Goal: Communication & Community: Answer question/provide support

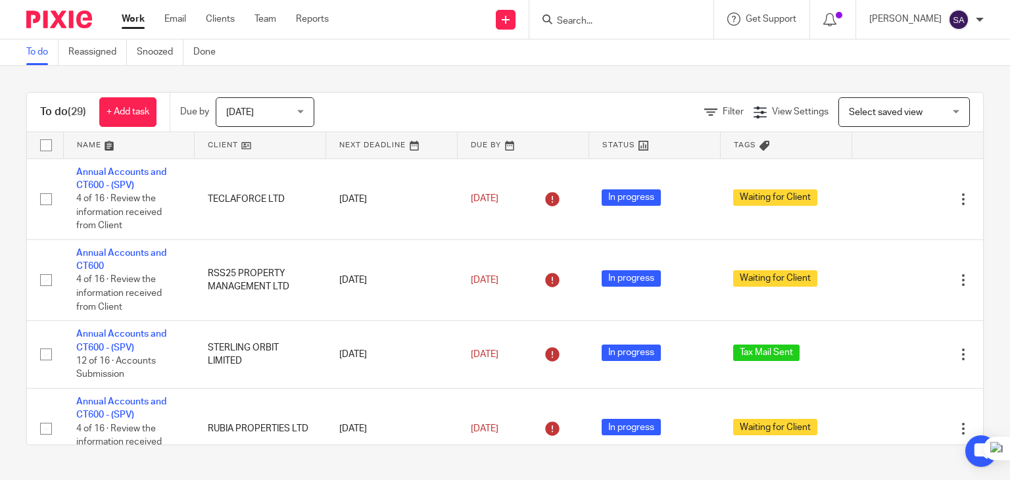
drag, startPoint x: 610, startPoint y: 29, endPoint x: 579, endPoint y: 24, distance: 31.3
click at [601, 28] on div at bounding box center [621, 19] width 184 height 39
click at [578, 23] on input "Search" at bounding box center [615, 22] width 118 height 12
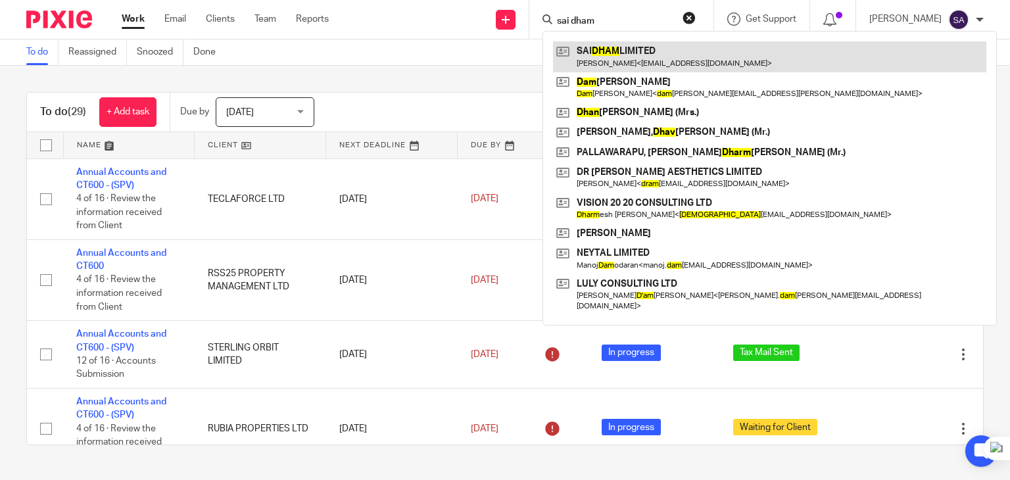
type input "sai dham"
click at [605, 55] on link at bounding box center [769, 56] width 433 height 30
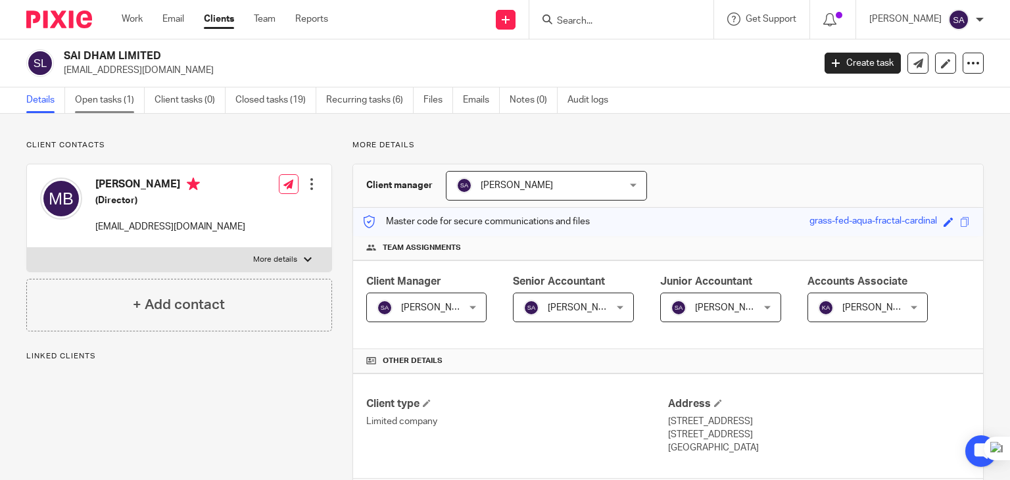
click at [92, 109] on link "Open tasks (1)" at bounding box center [110, 100] width 70 height 26
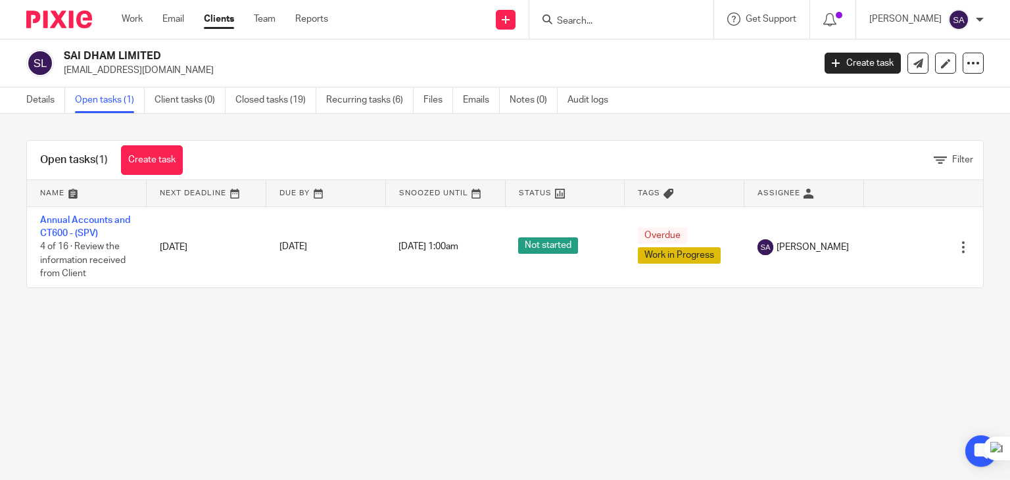
click at [51, 224] on link "Annual Accounts and CT600 - (SPV)" at bounding box center [85, 227] width 90 height 22
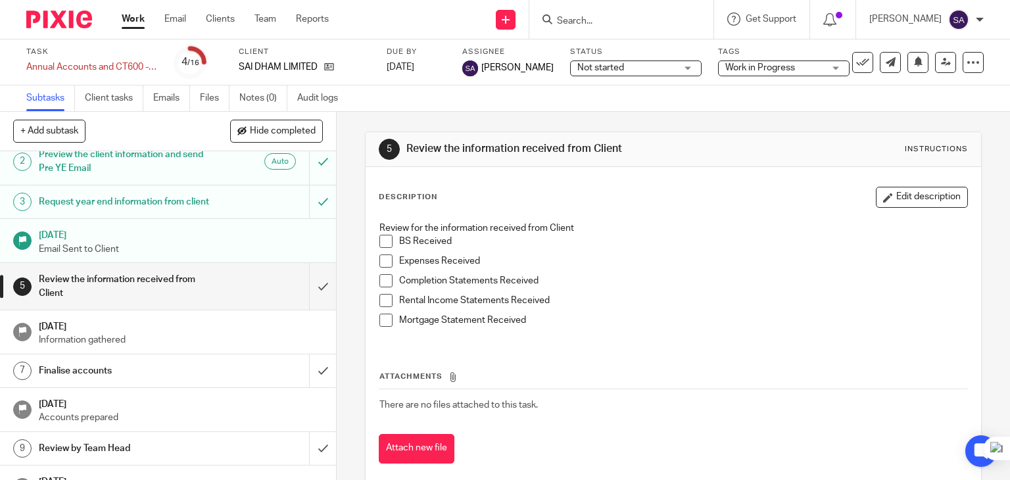
scroll to position [66, 0]
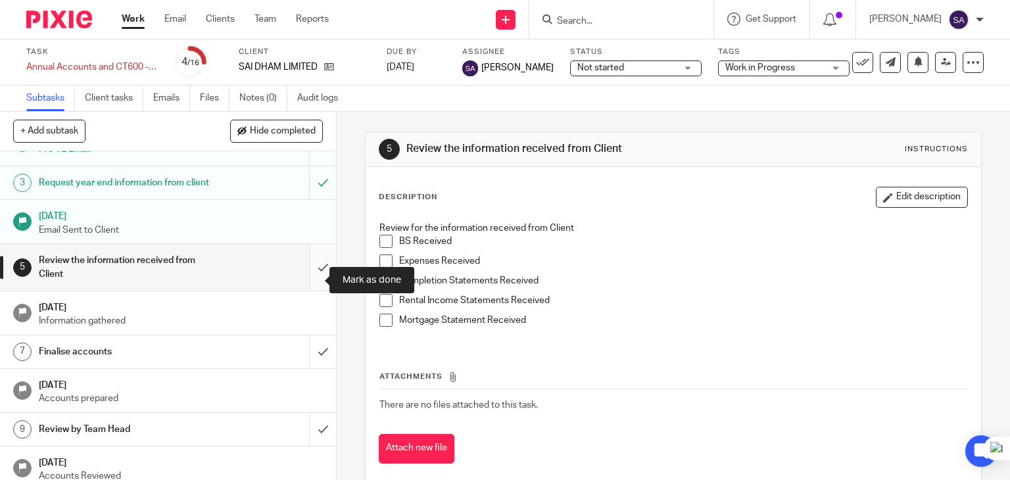
click at [308, 282] on input "submit" at bounding box center [168, 267] width 336 height 47
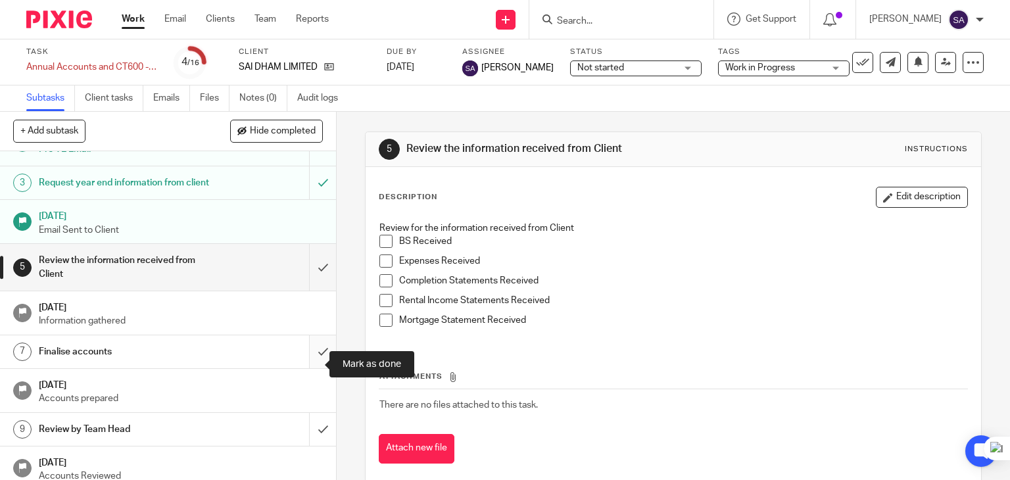
click at [321, 365] on input "submit" at bounding box center [168, 351] width 336 height 33
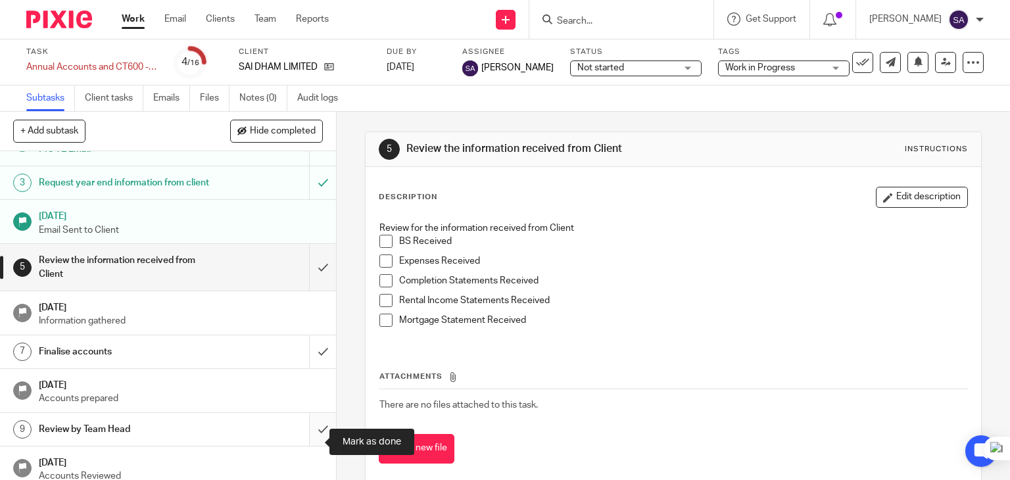
click at [303, 437] on input "submit" at bounding box center [168, 429] width 336 height 33
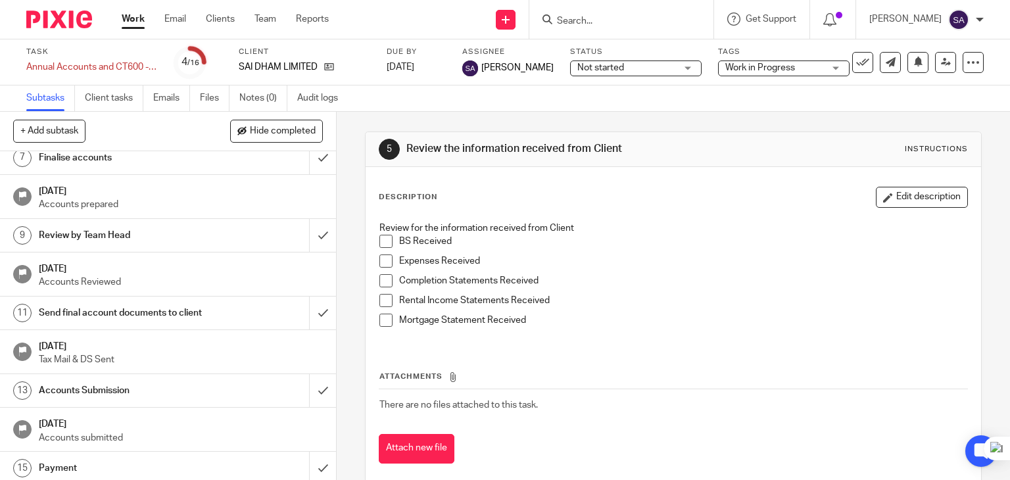
scroll to position [263, 0]
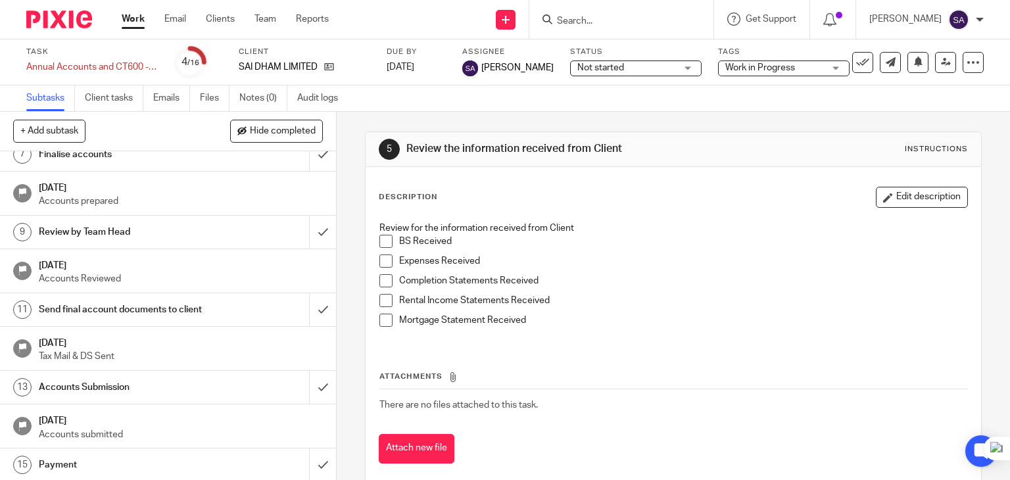
click at [159, 320] on h1 "Send final account documents to client" at bounding box center [125, 310] width 172 height 20
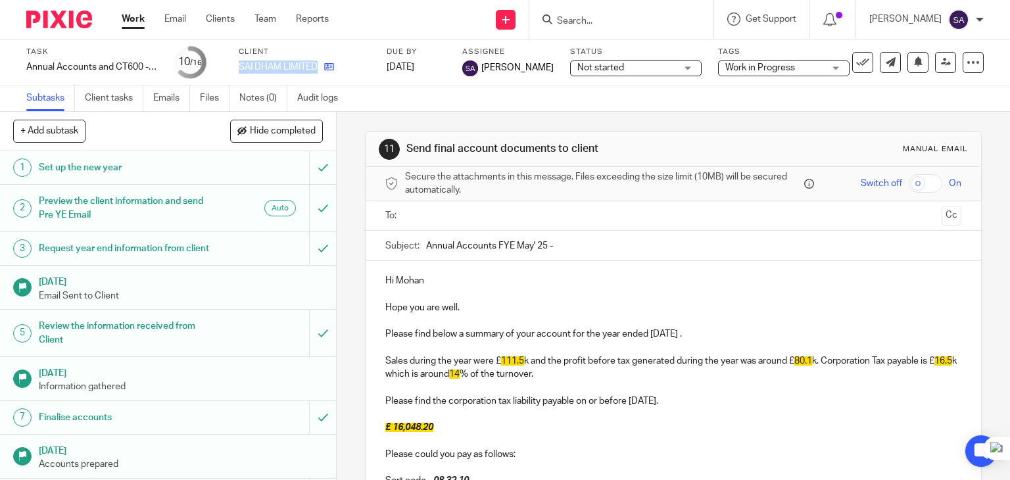
drag, startPoint x: 238, startPoint y: 64, endPoint x: 318, endPoint y: 69, distance: 80.4
click at [318, 69] on div "SAI DHAM LIMITED" at bounding box center [305, 67] width 132 height 13
copy div "SAI DHAM LIMITED"
click at [564, 232] on input "Annual Accounts FYE May' 25 -" at bounding box center [694, 246] width 536 height 30
paste input "SAI DHAM LIMITED"
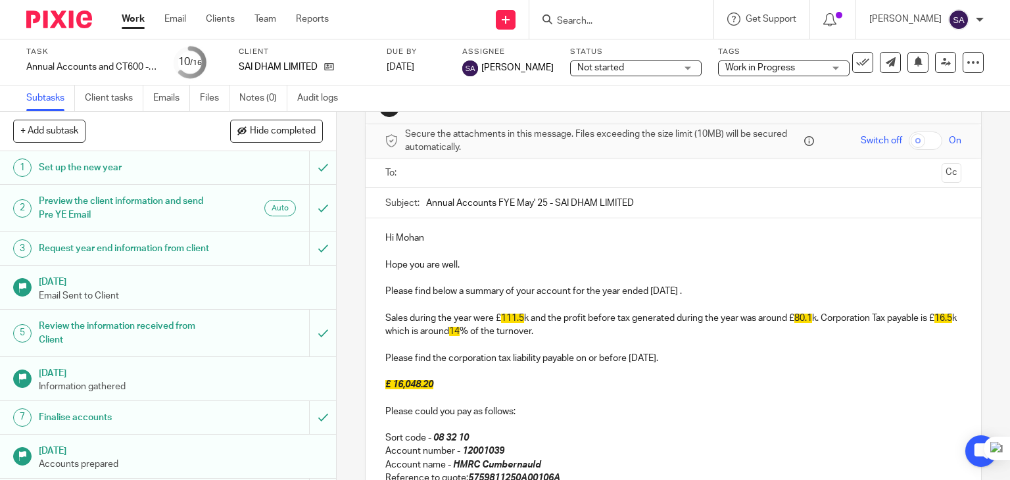
scroll to position [66, 0]
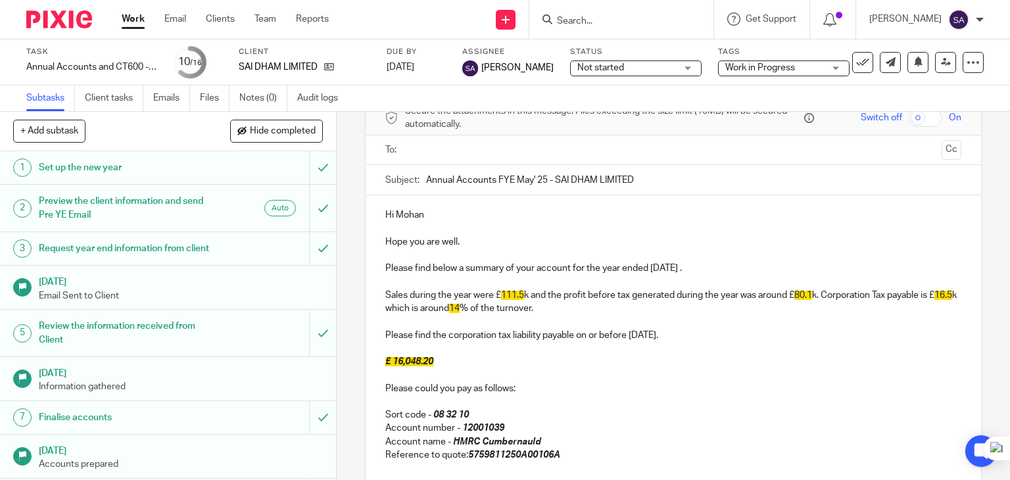
type input "Annual Accounts FYE May' 25 - SAI DHAM LIMITED"
click at [436, 205] on div "Hi Mohan Hope you are well. Please find below a summary of your account for the…" at bounding box center [674, 413] width 616 height 436
click at [711, 271] on p "Please find below a summary of your account for the year ended 31 May 2025 ." at bounding box center [673, 268] width 577 height 13
drag, startPoint x: 569, startPoint y: 305, endPoint x: 925, endPoint y: 295, distance: 356.6
click at [925, 295] on p "Sales during the year were £ 111.5 k and the profit before tax generated during…" at bounding box center [673, 302] width 577 height 27
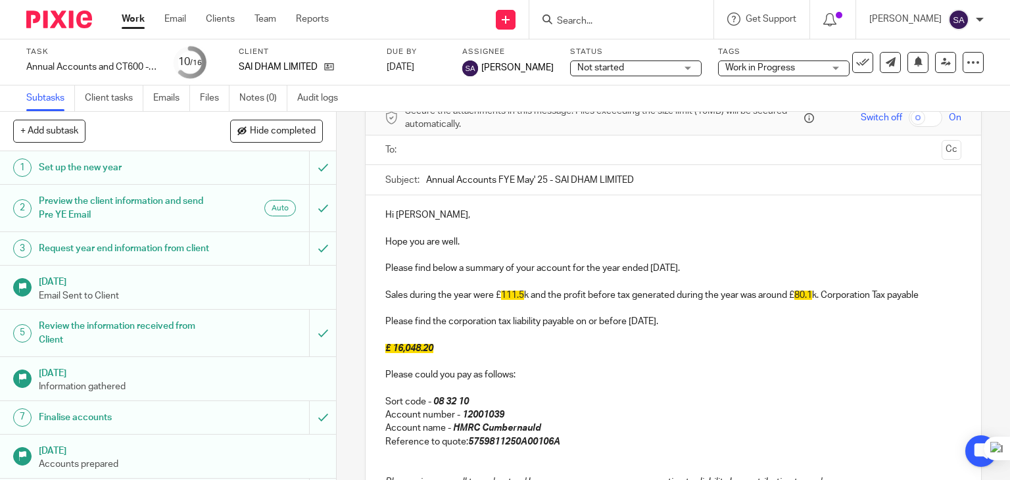
click at [522, 291] on span "111.5" at bounding box center [512, 295] width 23 height 9
click at [685, 320] on p "Please find the corporation tax liability payable on or before 31 Jan 2026." at bounding box center [673, 321] width 577 height 13
click at [806, 298] on span "80.1" at bounding box center [798, 295] width 18 height 9
click at [868, 298] on p "Sales during the year were £13.7k and the profit before tax generated during th…" at bounding box center [673, 295] width 577 height 13
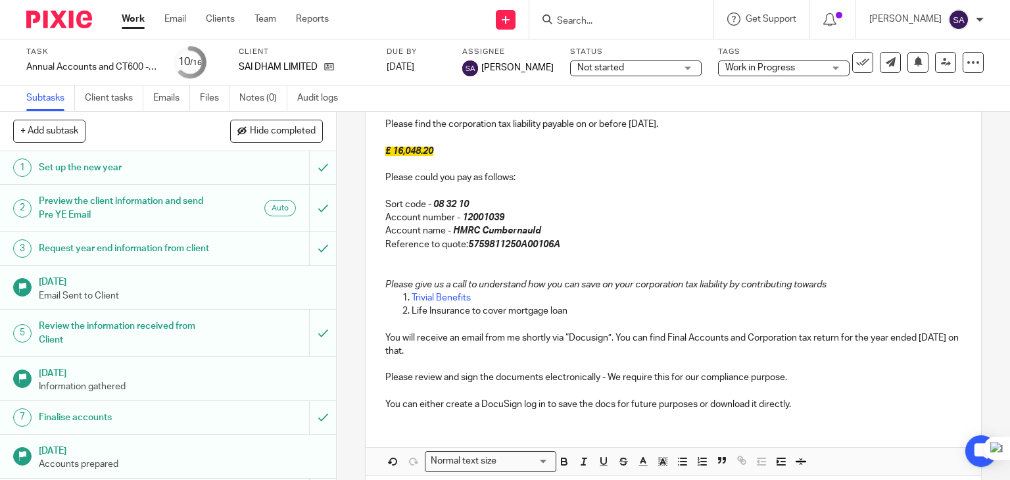
scroll to position [329, 0]
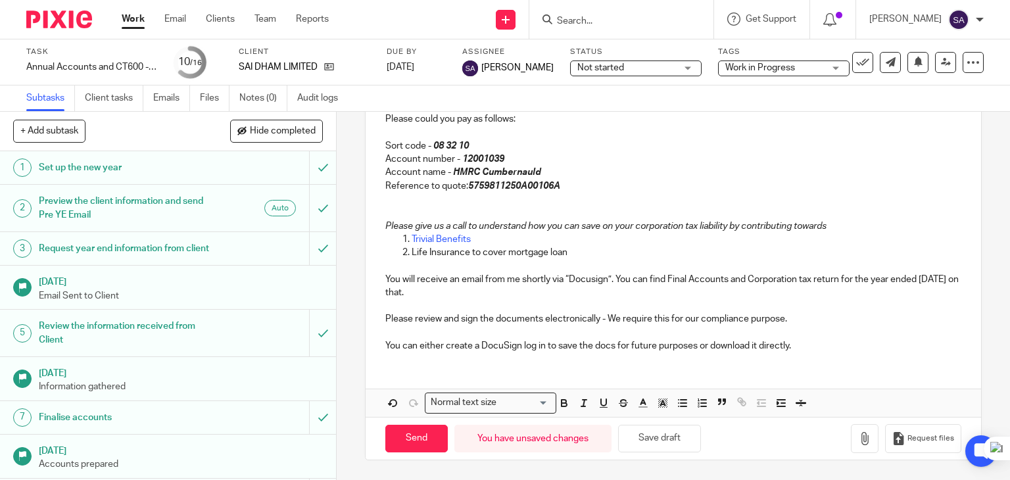
click at [591, 287] on p "You will receive an email from me shortly via “Docusign”. You can find Final Ac…" at bounding box center [673, 286] width 577 height 27
click at [657, 437] on button "Save draft" at bounding box center [659, 439] width 83 height 28
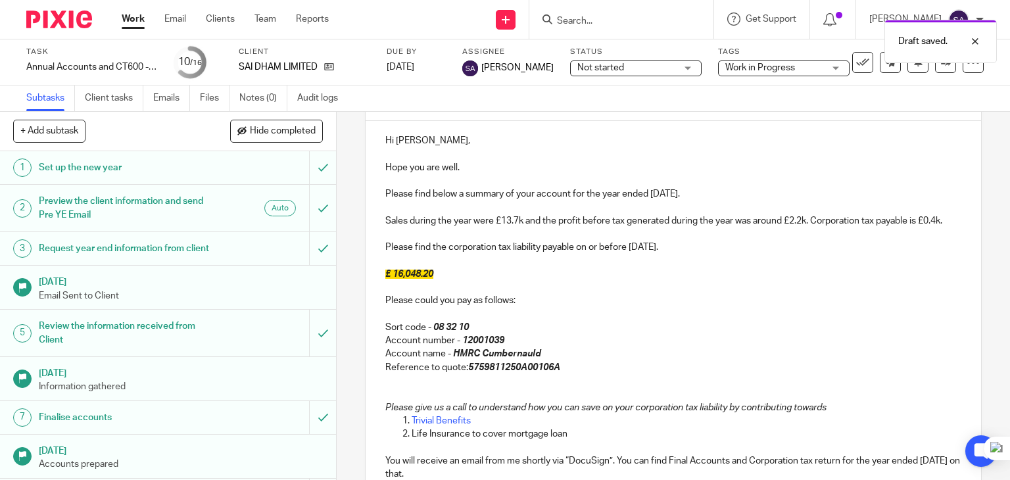
scroll to position [136, 0]
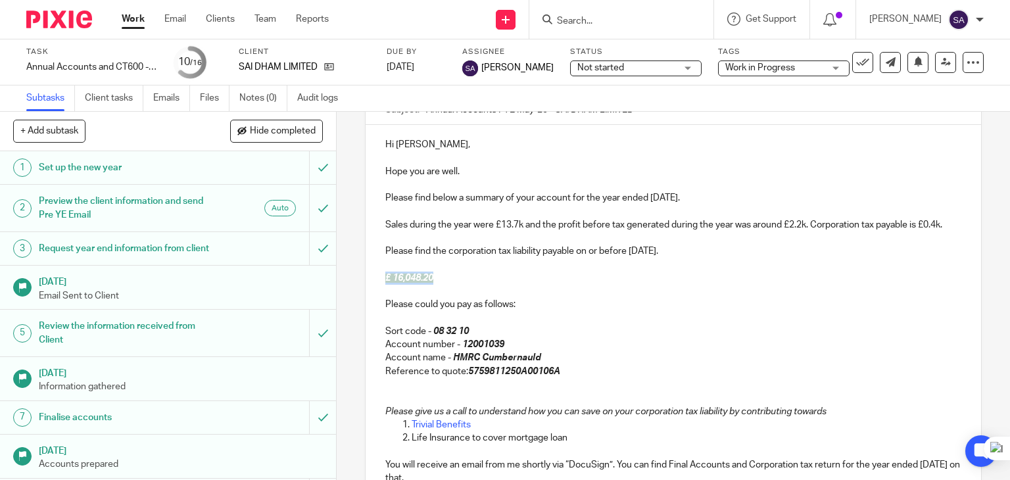
drag, startPoint x: 439, startPoint y: 287, endPoint x: 380, endPoint y: 293, distance: 59.4
click at [380, 293] on div "Hi Mohan, Hope you are well. Please find below a summary of your account for th…" at bounding box center [674, 336] width 616 height 423
click at [581, 338] on p "Sort code - 08 32 10" at bounding box center [673, 331] width 577 height 13
click at [531, 285] on p "£428.45" at bounding box center [673, 278] width 577 height 13
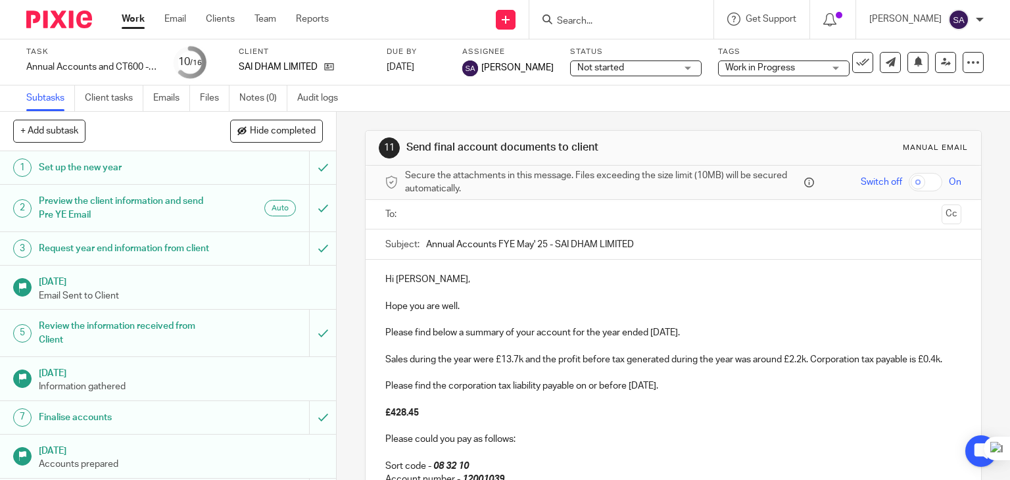
scroll to position [332, 0]
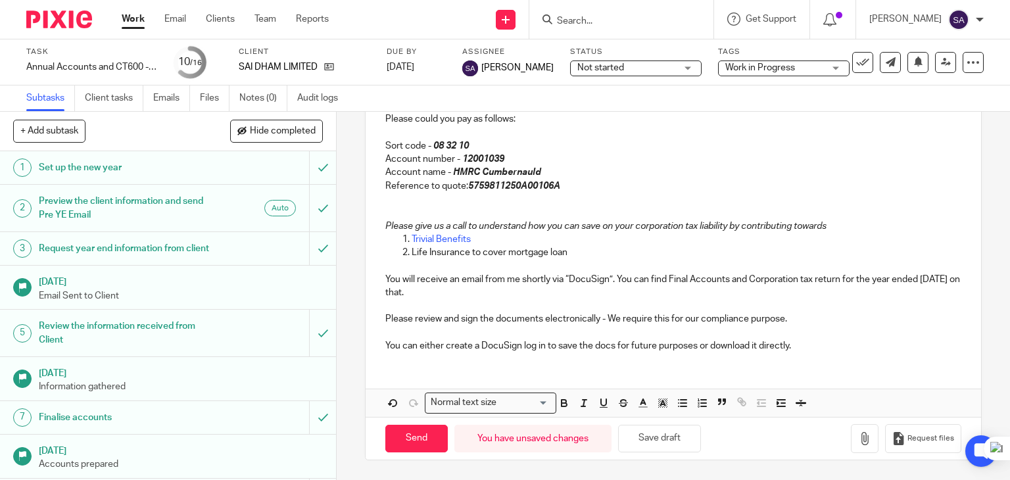
click at [810, 345] on p "You can either create a DocuSign log in to save the docs for future purposes or…" at bounding box center [673, 345] width 577 height 13
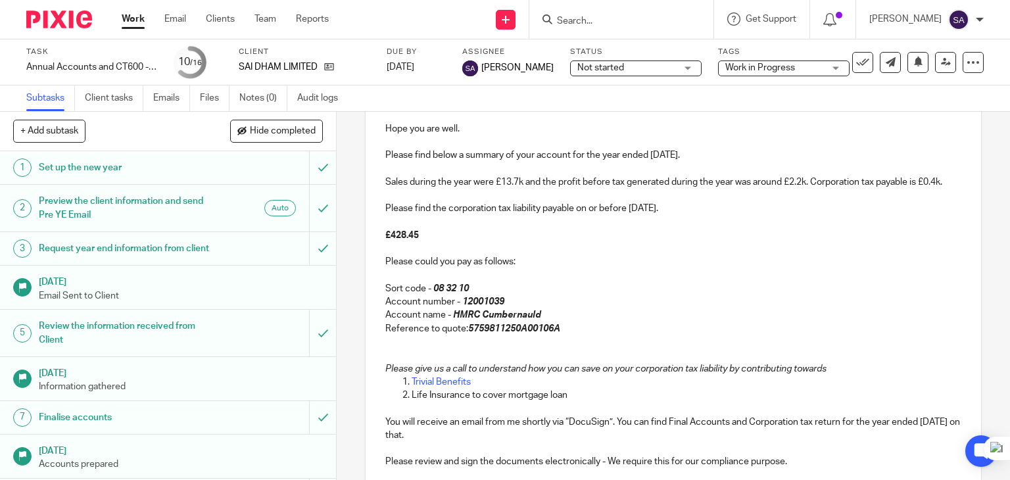
scroll to position [176, 0]
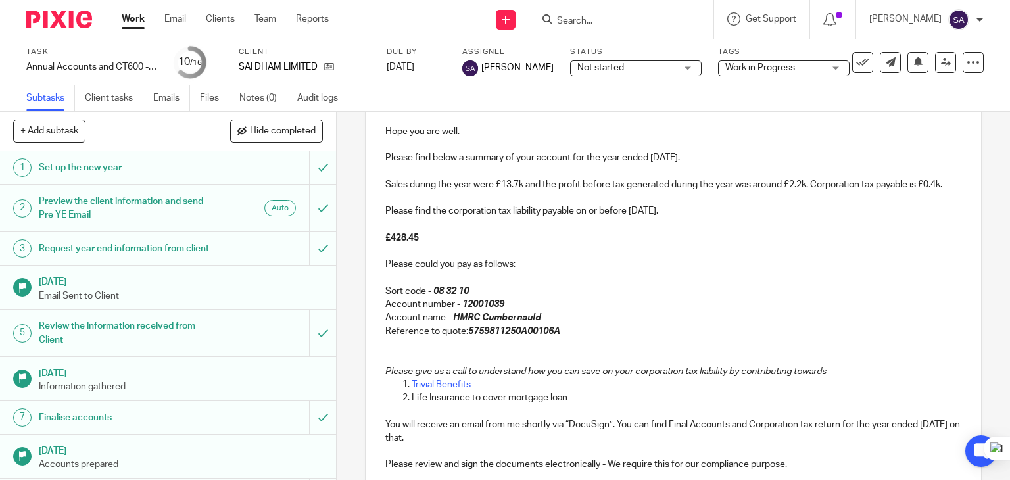
click at [506, 336] on em "5759811250A00106A" at bounding box center [514, 331] width 92 height 9
click at [506, 338] on p "Reference to quote: 5759811250A00107A" at bounding box center [673, 331] width 577 height 13
click at [563, 324] on p "Account name - HMRC Cumbernauld" at bounding box center [673, 317] width 577 height 13
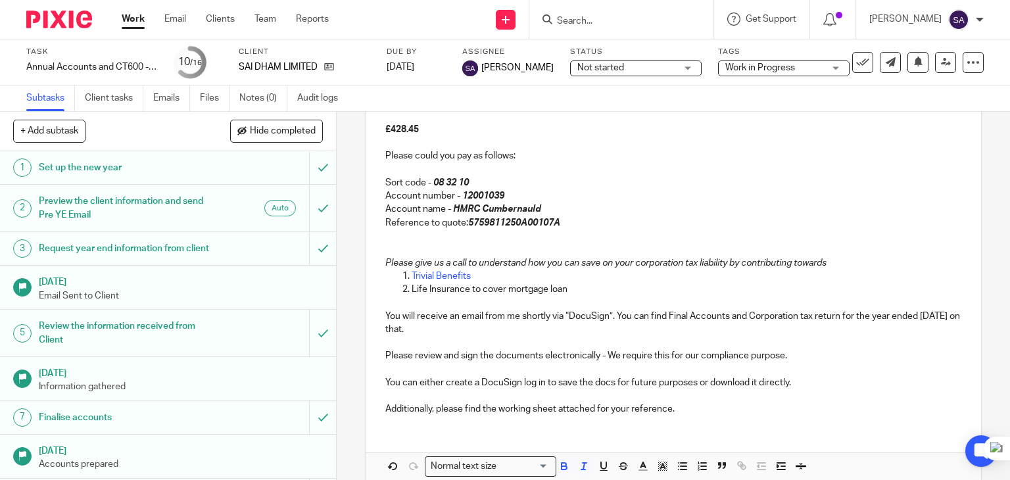
scroll to position [308, 0]
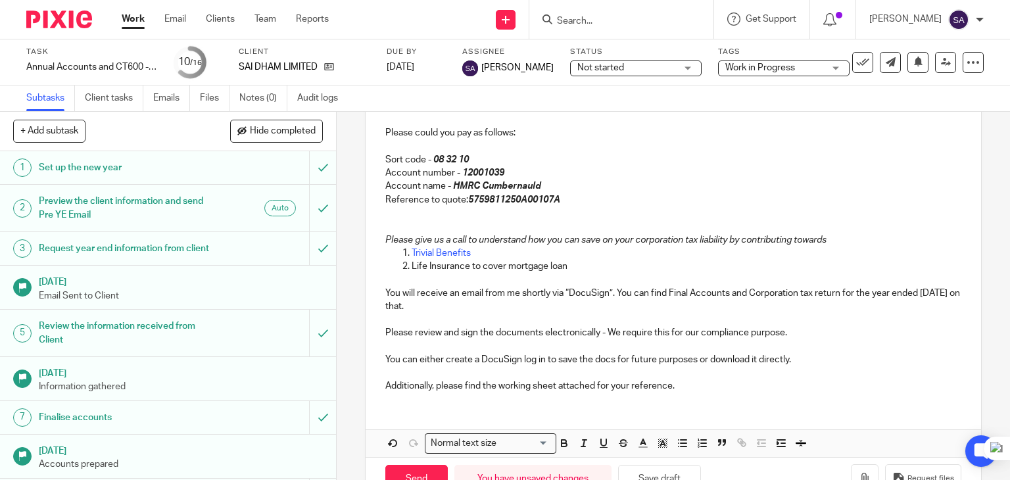
click at [471, 314] on p "You will receive an email from me shortly via “DocuSign”. You can find Final Ac…" at bounding box center [673, 300] width 577 height 27
click at [687, 393] on p "Additionally, please find the working sheet attached for your reference." at bounding box center [673, 386] width 577 height 13
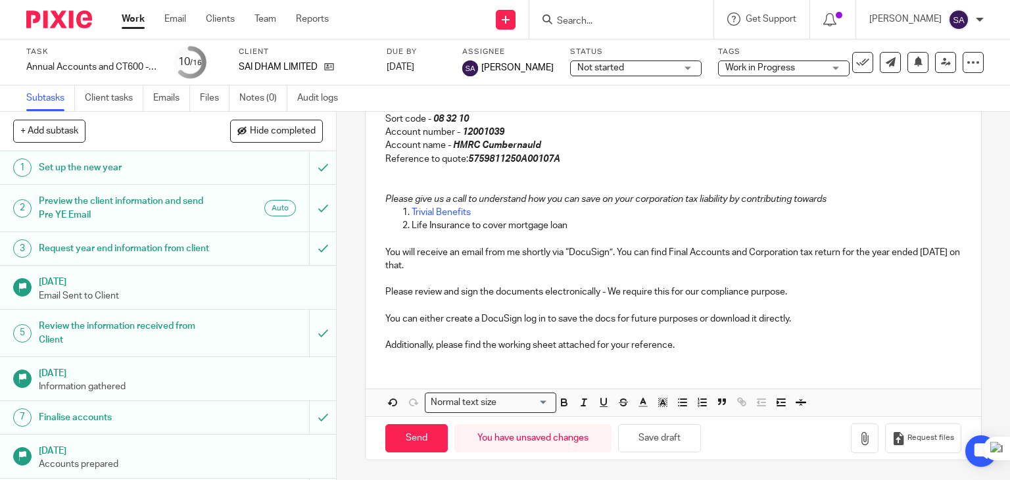
scroll to position [360, 0]
click at [634, 447] on button "Save draft" at bounding box center [659, 438] width 83 height 28
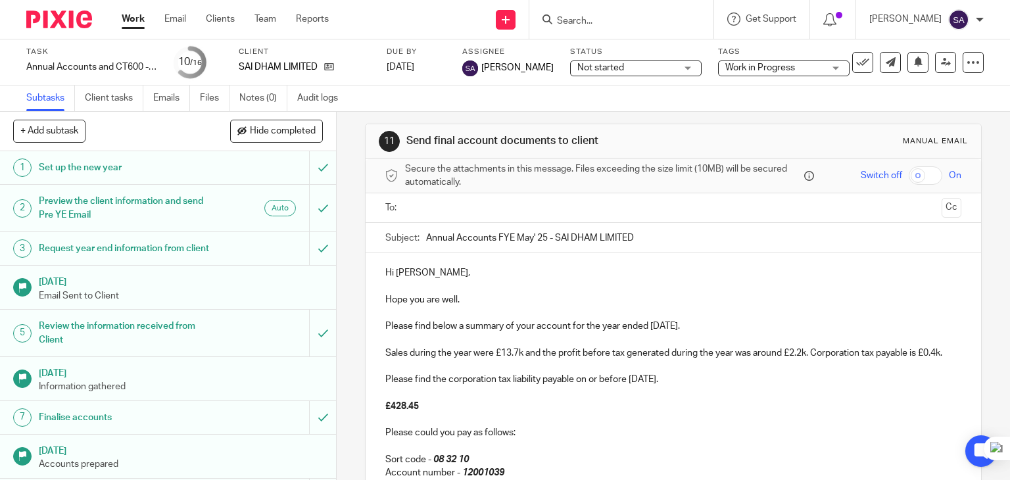
scroll to position [0, 0]
